Goal: Register for event/course

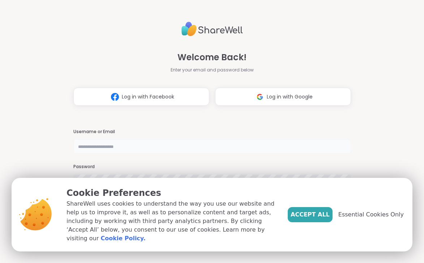
type input "**********"
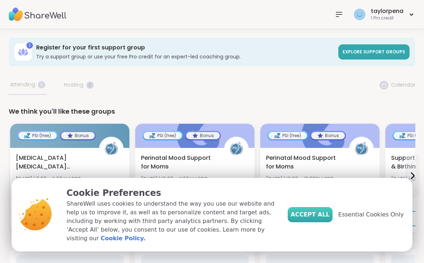
click at [330, 217] on span "Accept All" at bounding box center [310, 215] width 39 height 9
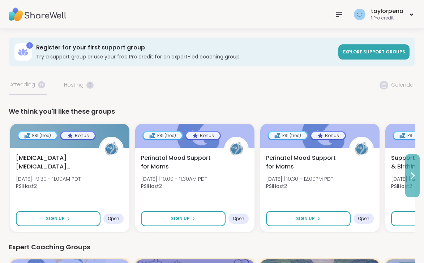
click at [412, 168] on button at bounding box center [412, 175] width 14 height 43
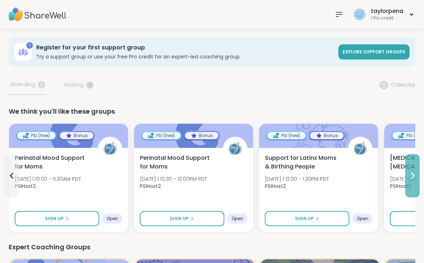
click at [410, 170] on button at bounding box center [412, 175] width 14 height 43
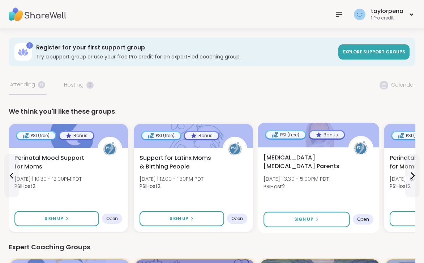
click at [319, 186] on div "[MEDICAL_DATA] [MEDICAL_DATA] Parents [DATE] | 3:30 - 5:00PM PDT PSIHost2 Sign …" at bounding box center [319, 190] width 122 height 86
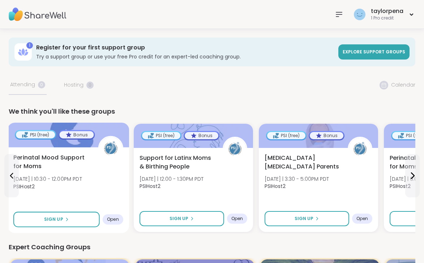
click at [55, 182] on span "[DATE] | 10:30 - 12:00PM PDT" at bounding box center [47, 179] width 69 height 7
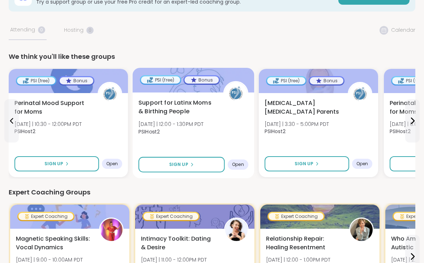
scroll to position [56, 0]
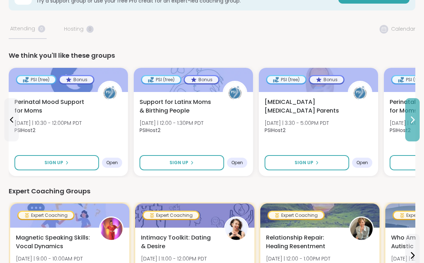
click at [412, 120] on icon at bounding box center [412, 120] width 9 height 9
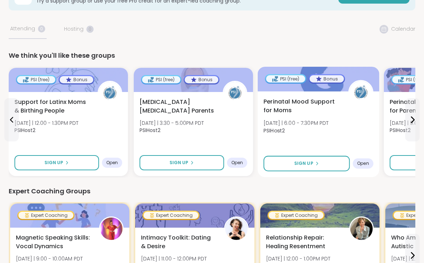
click at [308, 98] on span "Perinatal Mood Support for Moms" at bounding box center [301, 107] width 77 height 18
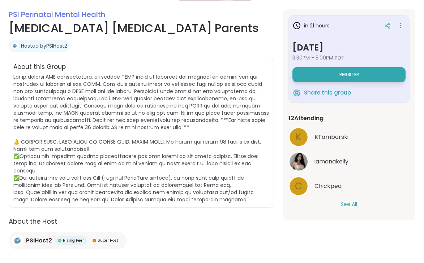
click at [349, 203] on button "See All" at bounding box center [349, 205] width 16 height 8
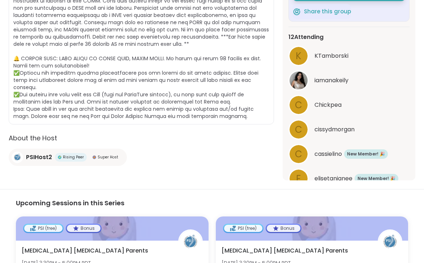
scroll to position [206, 0]
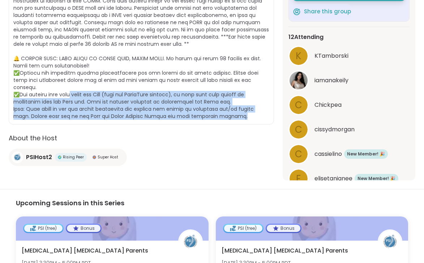
drag, startPoint x: 71, startPoint y: 88, endPoint x: 89, endPoint y: 116, distance: 32.9
click at [89, 116] on div "About this Group" at bounding box center [141, 49] width 265 height 150
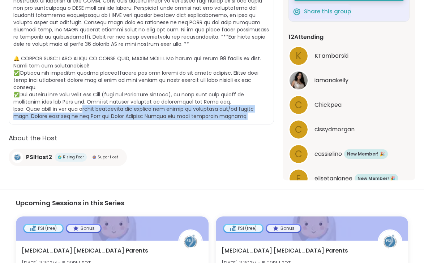
drag, startPoint x: 81, startPoint y: 101, endPoint x: 79, endPoint y: 115, distance: 13.8
click at [79, 115] on div "About this Group" at bounding box center [141, 49] width 265 height 150
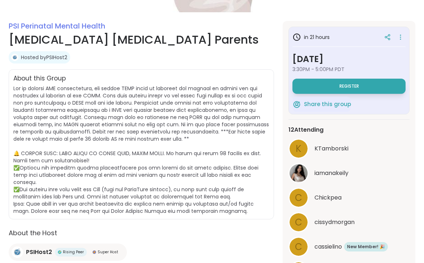
scroll to position [115, 0]
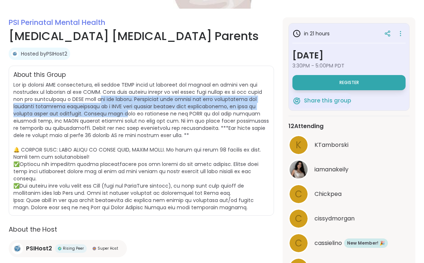
drag, startPoint x: 91, startPoint y: 97, endPoint x: 103, endPoint y: 111, distance: 18.5
click at [103, 111] on span at bounding box center [141, 146] width 256 height 130
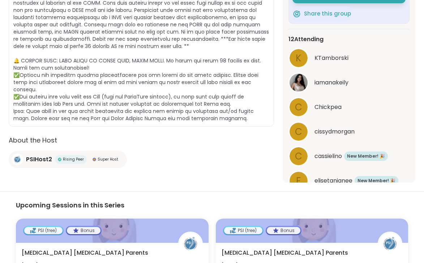
scroll to position [205, 0]
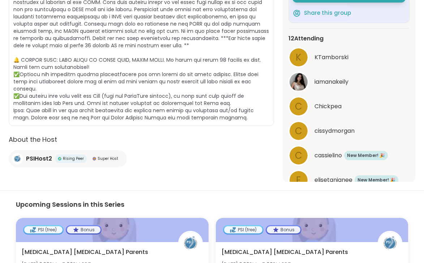
click at [330, 69] on div "K KTamborski iamanakeily C Chickpea c cissydmorgan c cassielino New Member! 🎉 N…" at bounding box center [348, 198] width 121 height 303
click at [327, 88] on div "iamanakeily" at bounding box center [348, 82] width 121 height 20
click at [202, 3] on span at bounding box center [141, 56] width 256 height 130
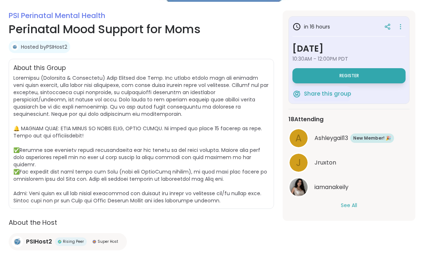
scroll to position [123, 0]
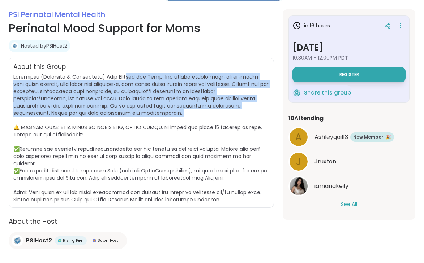
drag, startPoint x: 135, startPoint y: 80, endPoint x: 141, endPoint y: 116, distance: 37.4
click at [141, 116] on span at bounding box center [141, 138] width 256 height 130
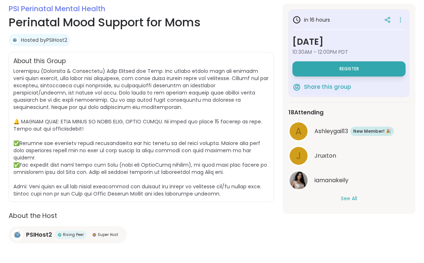
scroll to position [130, 0]
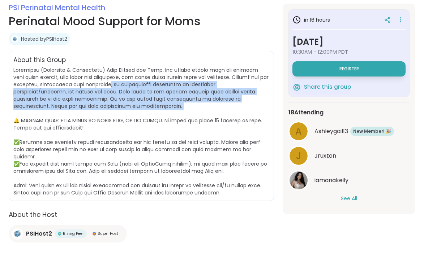
drag, startPoint x: 130, startPoint y: 84, endPoint x: 180, endPoint y: 109, distance: 55.6
click at [184, 111] on span at bounding box center [141, 132] width 256 height 130
click at [180, 109] on span at bounding box center [141, 132] width 256 height 130
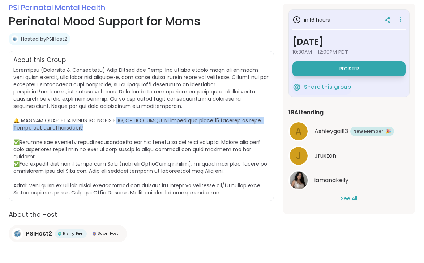
drag, startPoint x: 109, startPoint y: 121, endPoint x: 109, endPoint y: 131, distance: 10.1
click at [109, 131] on span at bounding box center [141, 132] width 256 height 130
drag, startPoint x: 106, startPoint y: 120, endPoint x: 106, endPoint y: 141, distance: 20.2
click at [106, 141] on span at bounding box center [140, 132] width 255 height 130
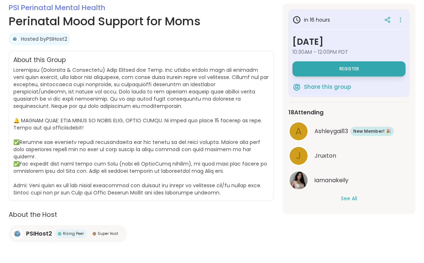
click at [106, 132] on span at bounding box center [141, 132] width 256 height 130
click at [342, 196] on button "See All" at bounding box center [349, 199] width 16 height 8
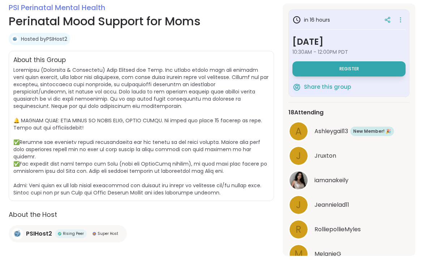
click at [327, 179] on span "iamanakeily" at bounding box center [331, 180] width 34 height 9
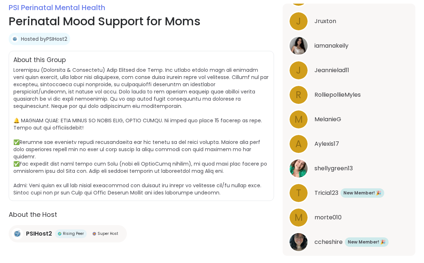
scroll to position [136, 0]
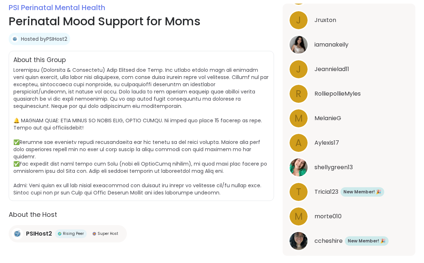
click at [304, 168] on img at bounding box center [299, 168] width 18 height 18
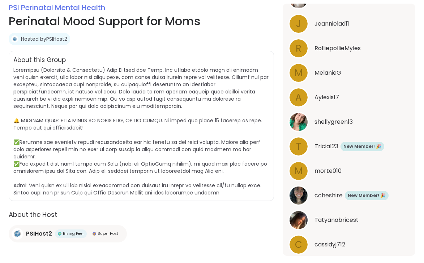
scroll to position [188, 0]
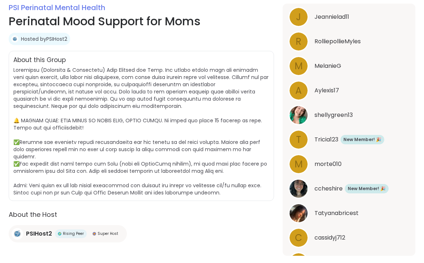
click at [317, 192] on span "ccheshire" at bounding box center [328, 189] width 28 height 9
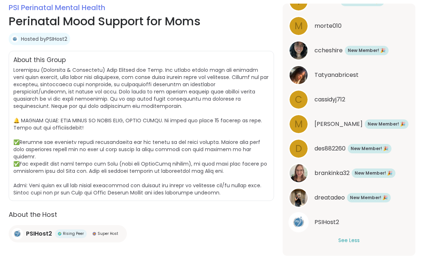
scroll to position [327, 0]
click at [322, 174] on span "brankinka32" at bounding box center [331, 173] width 35 height 9
click at [329, 197] on span "dreatadeo" at bounding box center [329, 198] width 30 height 9
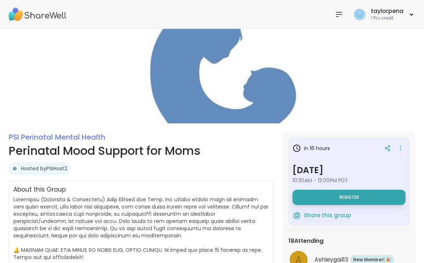
scroll to position [0, 0]
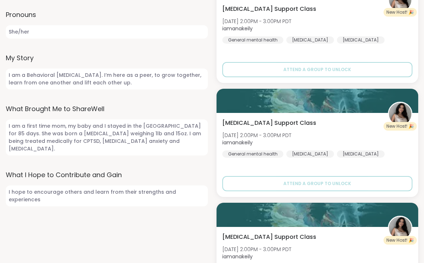
scroll to position [317, 0]
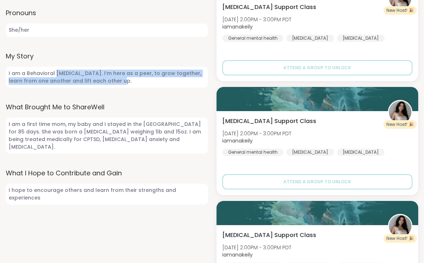
drag, startPoint x: 56, startPoint y: 71, endPoint x: 97, endPoint y: 83, distance: 42.4
click at [97, 83] on span "I am a Behavioral [MEDICAL_DATA]. I’m here as a peer, to grow together, learn f…" at bounding box center [107, 77] width 202 height 21
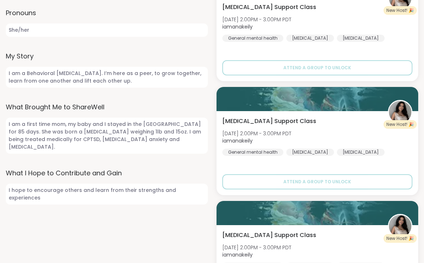
click at [94, 74] on span "I am a Behavioral [MEDICAL_DATA]. I’m here as a peer, to grow together, learn f…" at bounding box center [107, 77] width 202 height 21
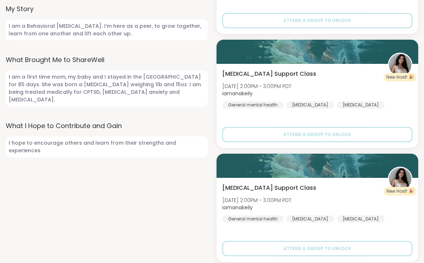
scroll to position [365, 0]
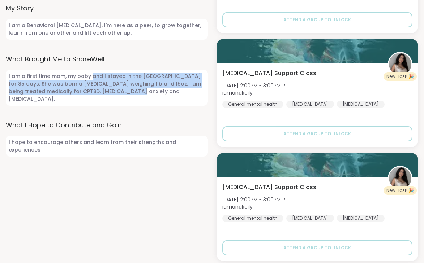
drag, startPoint x: 90, startPoint y: 77, endPoint x: 93, endPoint y: 101, distance: 24.7
click at [93, 101] on div "160 Sessions Attended 1736 Peers Supported 0 Sessions Hosted N/A Positive Revie…" at bounding box center [107, 258] width 202 height 922
drag, startPoint x: 125, startPoint y: 91, endPoint x: 93, endPoint y: 74, distance: 36.7
click at [93, 74] on span "I am a first time mom, my baby and I stayed in the [GEOGRAPHIC_DATA] for 85 day…" at bounding box center [107, 88] width 202 height 36
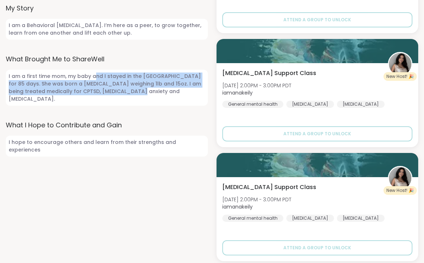
click at [93, 74] on span "I am a first time mom, my baby and I stayed in the [GEOGRAPHIC_DATA] for 85 day…" at bounding box center [107, 88] width 202 height 36
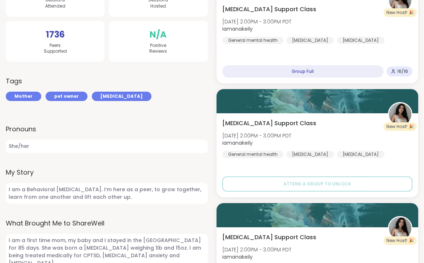
scroll to position [201, 0]
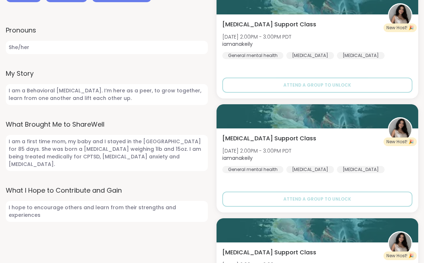
scroll to position [300, 0]
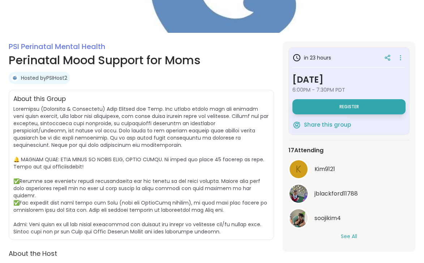
scroll to position [91, 0]
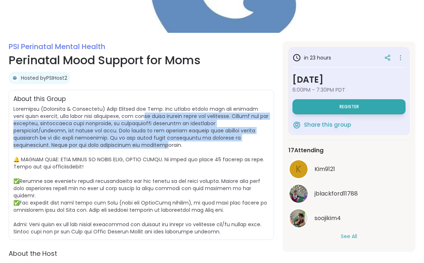
drag, startPoint x: 151, startPoint y: 115, endPoint x: 159, endPoint y: 146, distance: 31.2
click at [160, 146] on span at bounding box center [140, 171] width 255 height 130
click at [159, 146] on span at bounding box center [140, 171] width 255 height 130
